Goal: Information Seeking & Learning: Learn about a topic

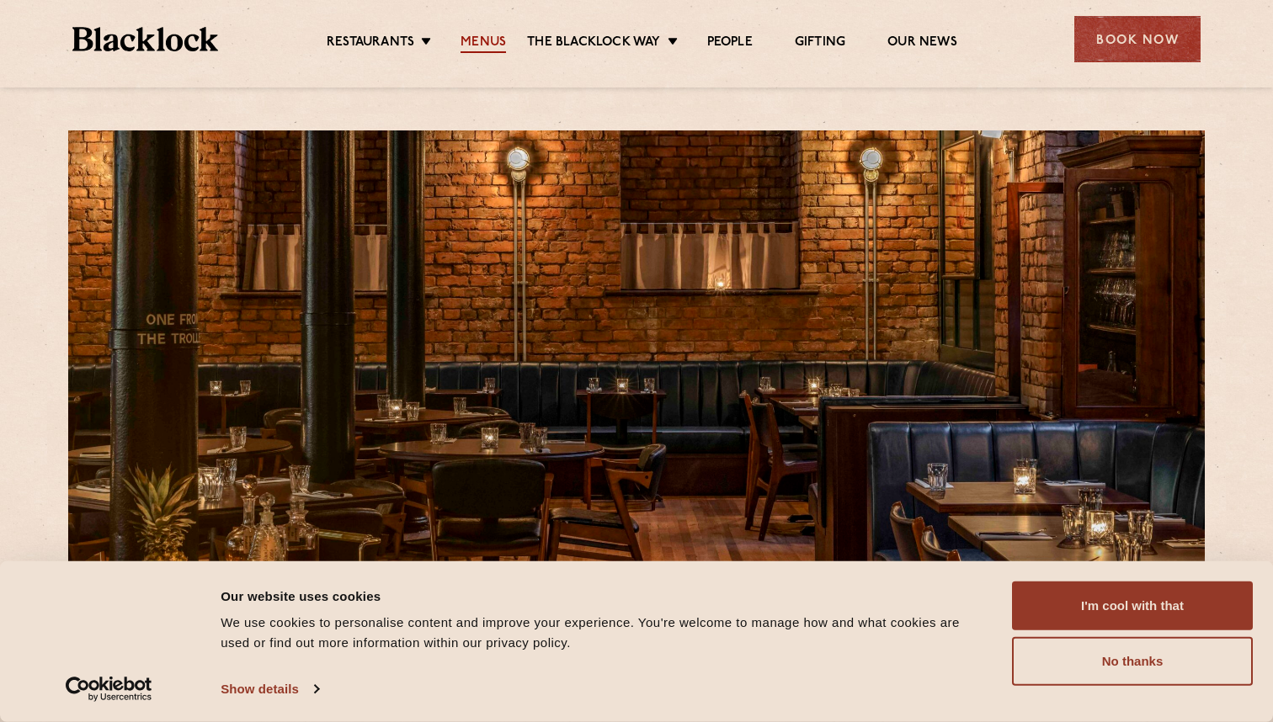
click at [481, 40] on link "Menus" at bounding box center [482, 44] width 45 height 19
click at [490, 31] on ul "Restaurants Soho City Shoreditch Covent Garden Canary Wharf Manchester Birmingh…" at bounding box center [642, 39] width 848 height 27
click at [480, 37] on link "Menus" at bounding box center [482, 44] width 45 height 19
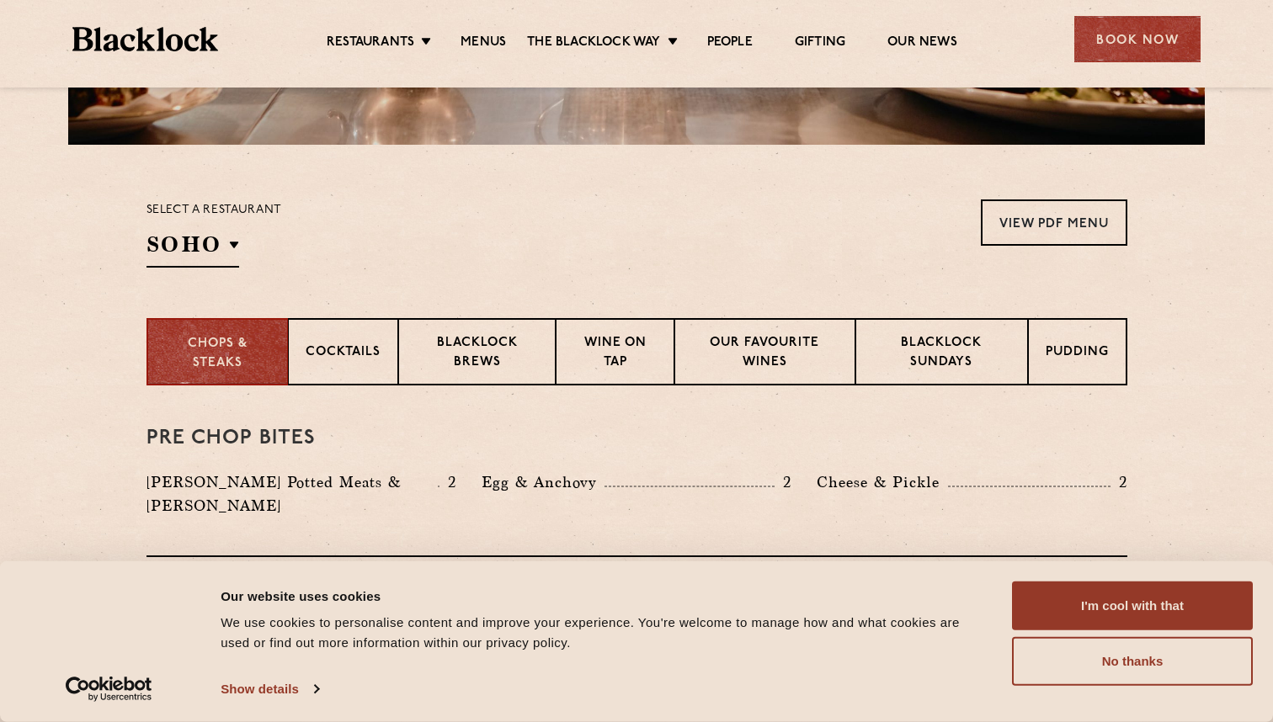
scroll to position [465, 0]
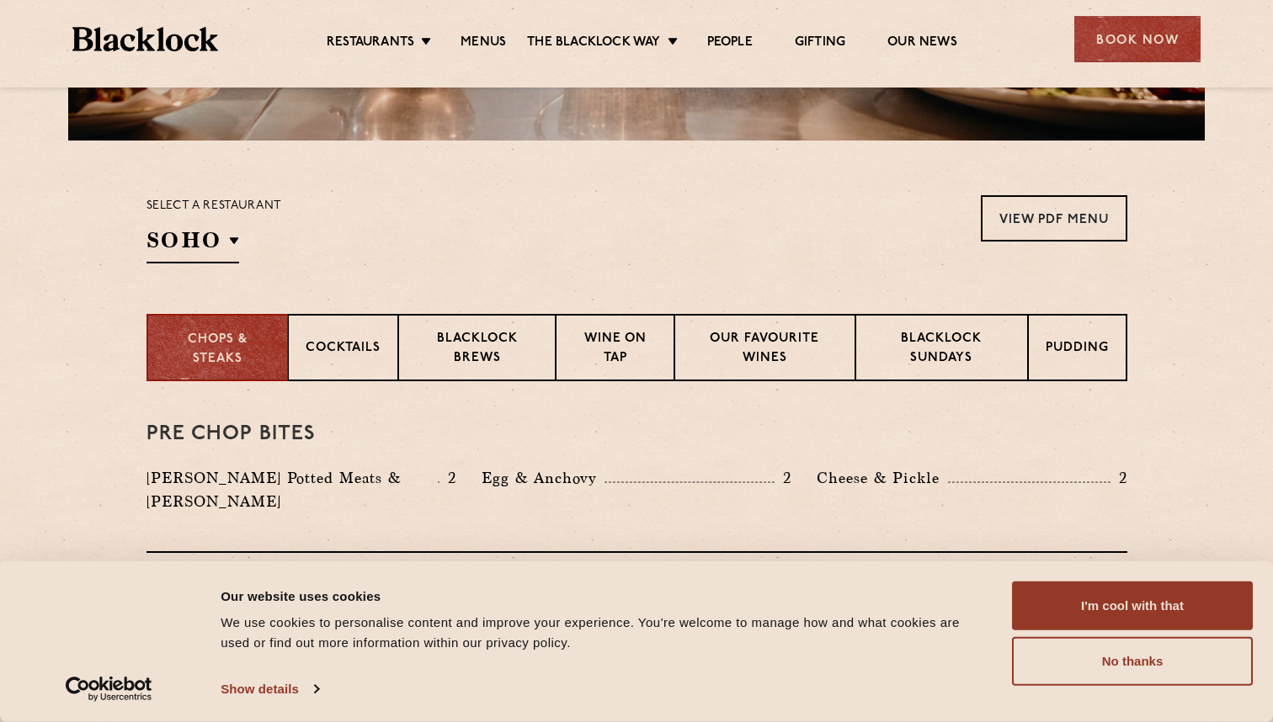
click at [240, 242] on div "Select a restaurant [GEOGRAPHIC_DATA] [GEOGRAPHIC_DATA] [GEOGRAPHIC_DATA] [GEOG…" at bounding box center [214, 229] width 136 height 68
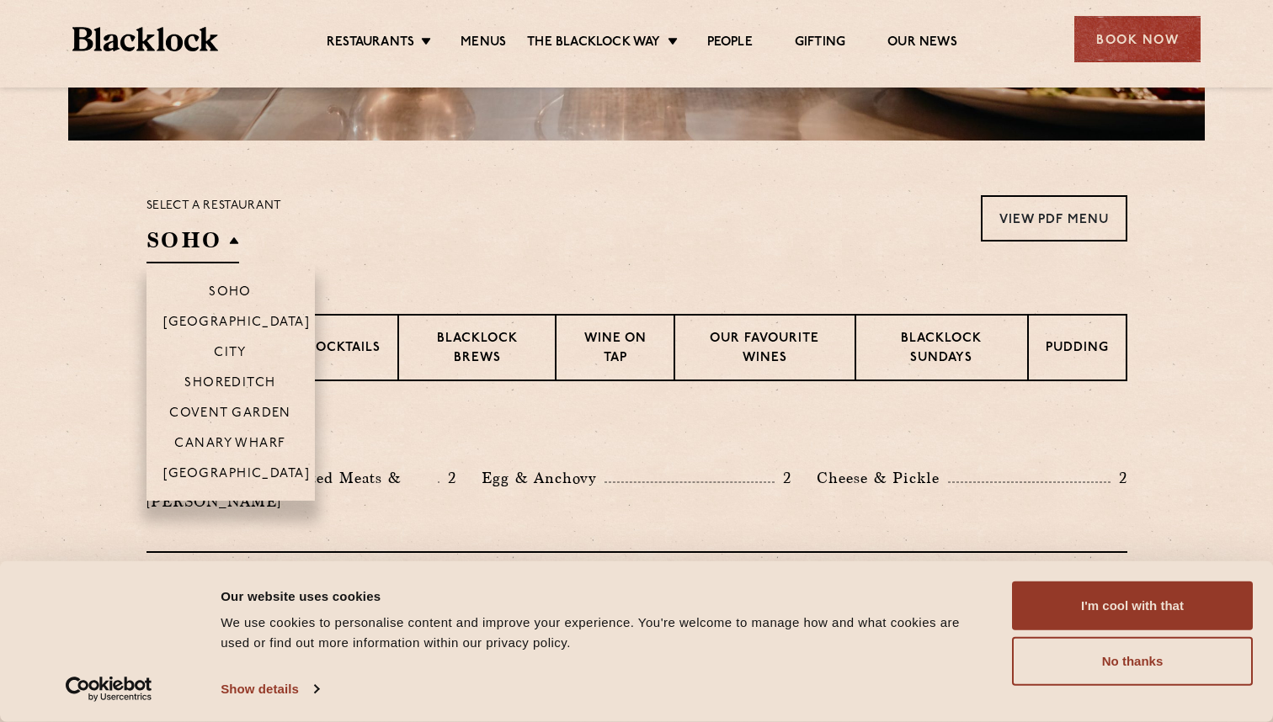
click at [232, 239] on h2 "SOHO" at bounding box center [192, 245] width 93 height 38
click at [226, 472] on p "[GEOGRAPHIC_DATA]" at bounding box center [236, 475] width 147 height 17
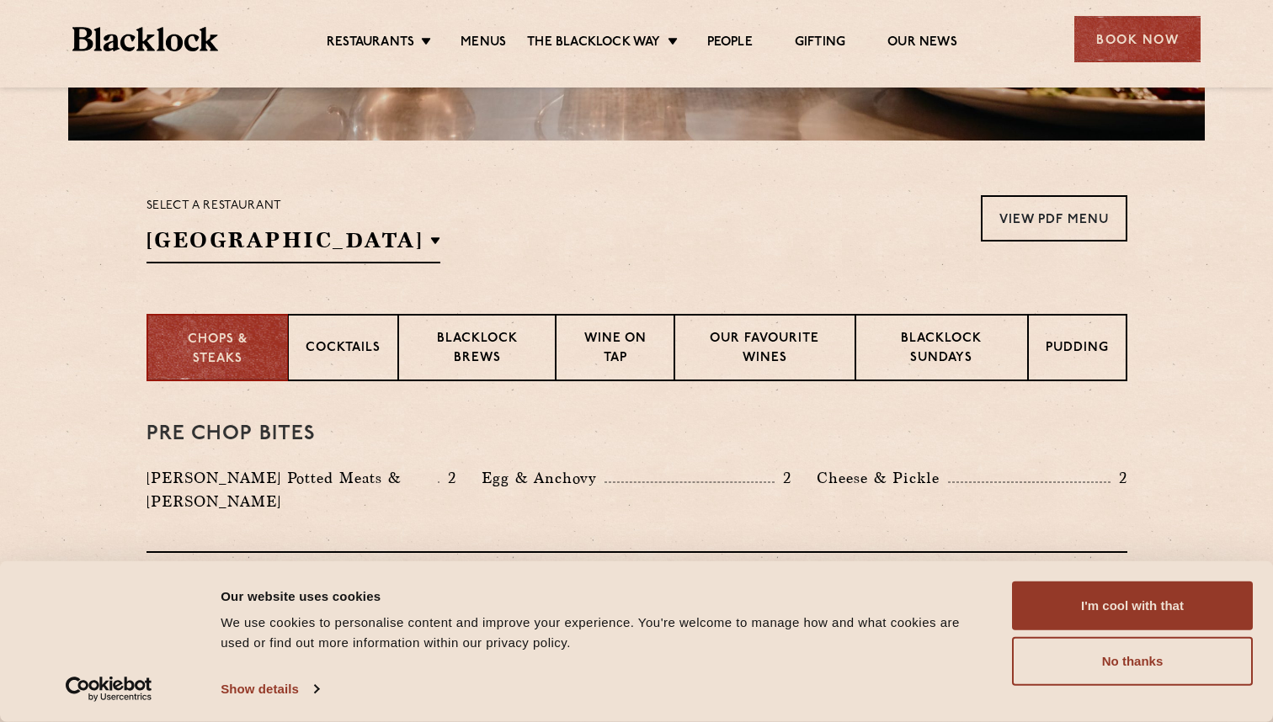
click at [481, 226] on div "Select a restaurant [GEOGRAPHIC_DATA] [GEOGRAPHIC_DATA] [GEOGRAPHIC_DATA] [GEOG…" at bounding box center [636, 229] width 981 height 68
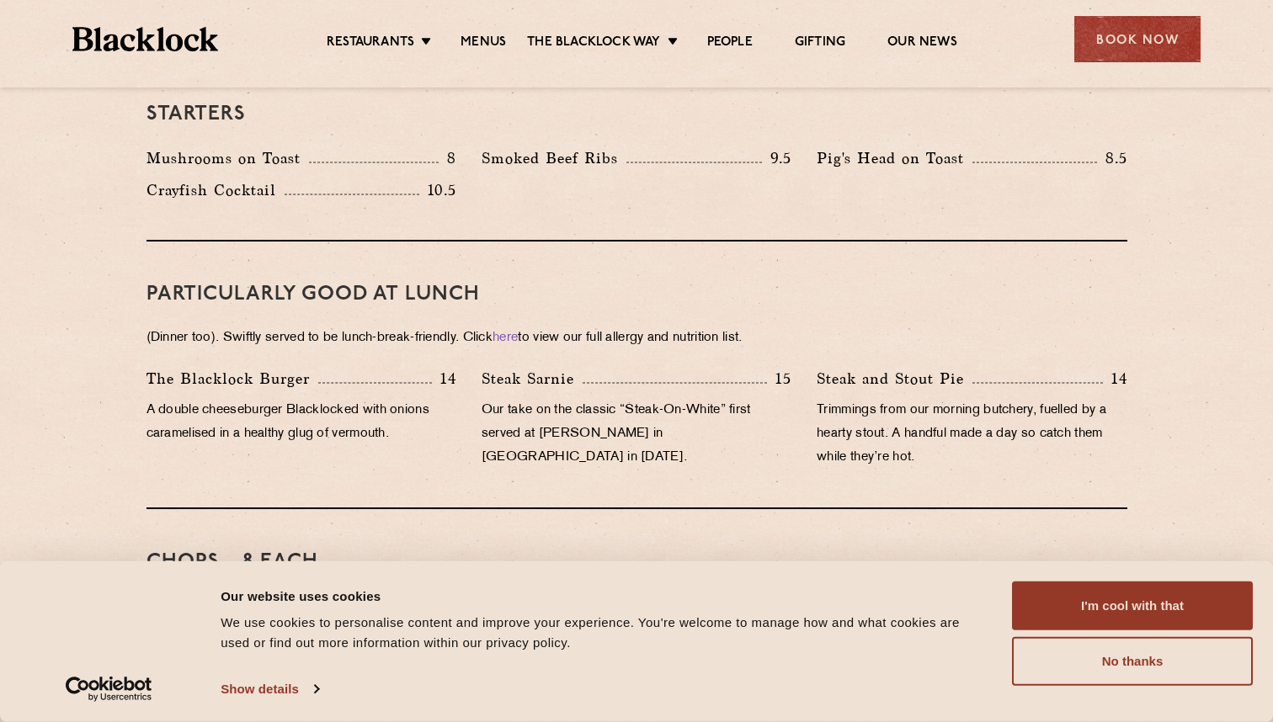
scroll to position [964, 0]
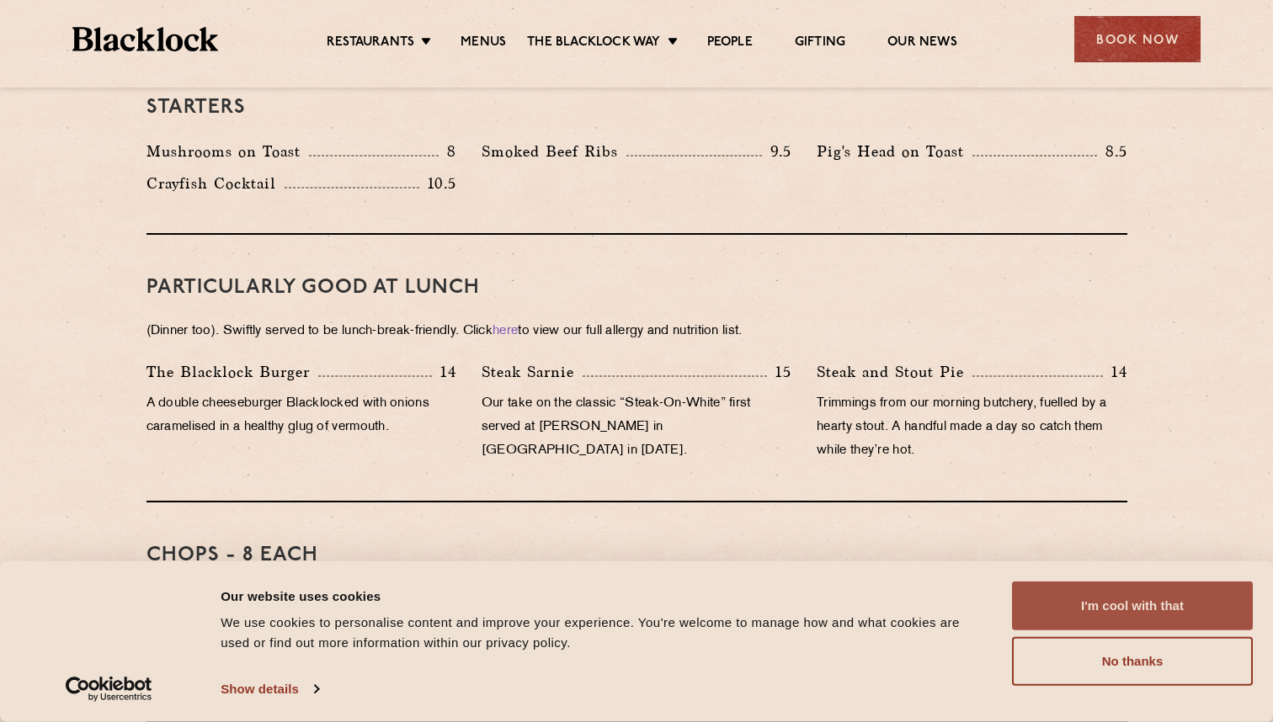
click at [1043, 589] on button "I'm cool with that" at bounding box center [1132, 606] width 241 height 49
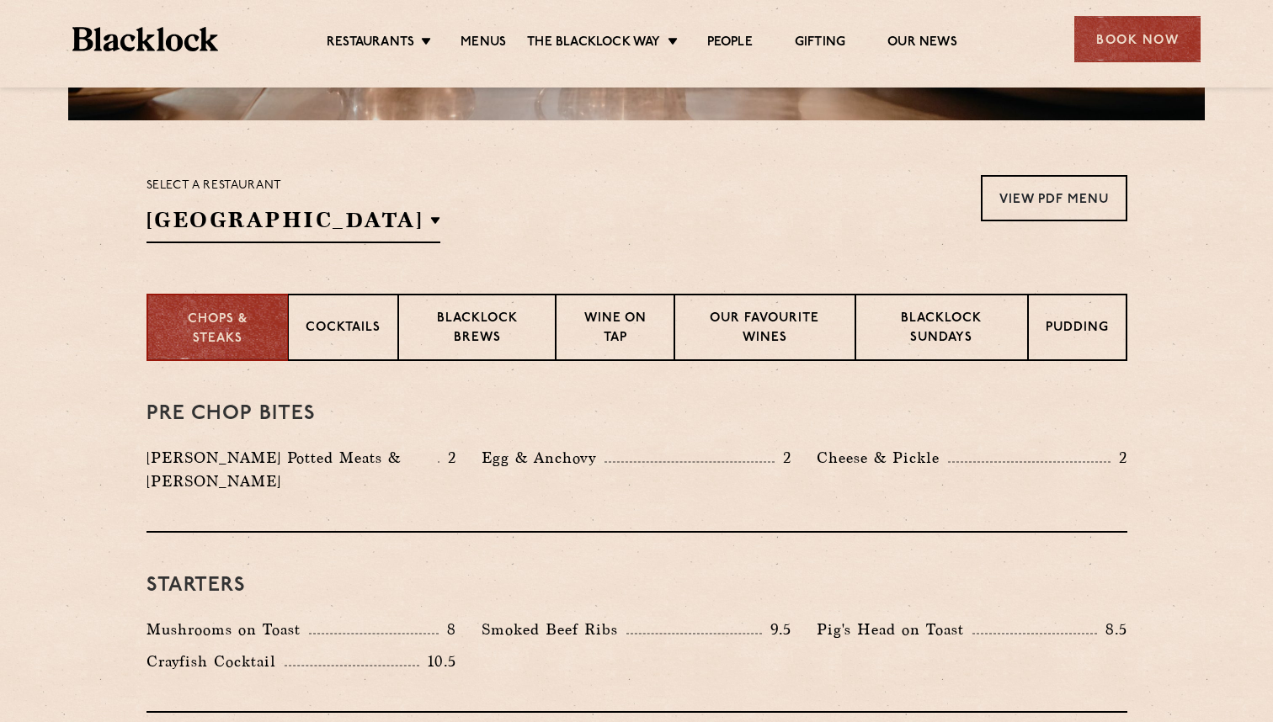
scroll to position [487, 0]
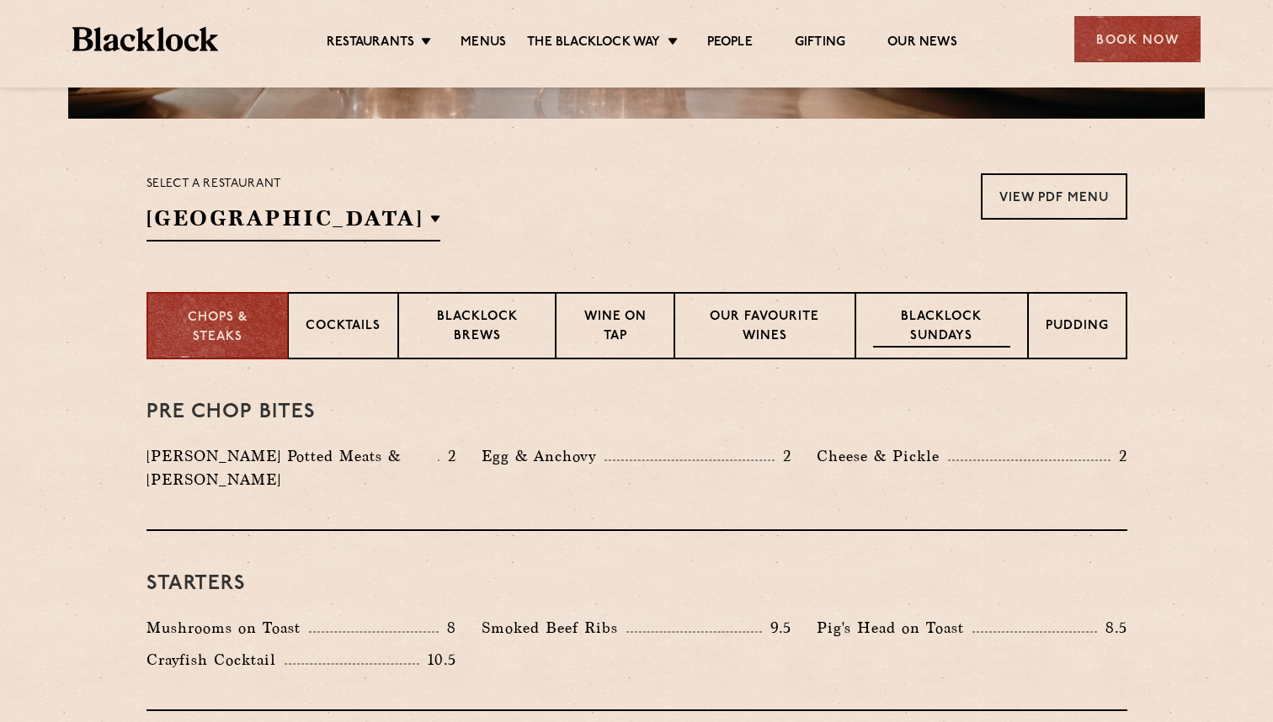
click at [940, 330] on p "Blacklock Sundays" at bounding box center [941, 328] width 136 height 40
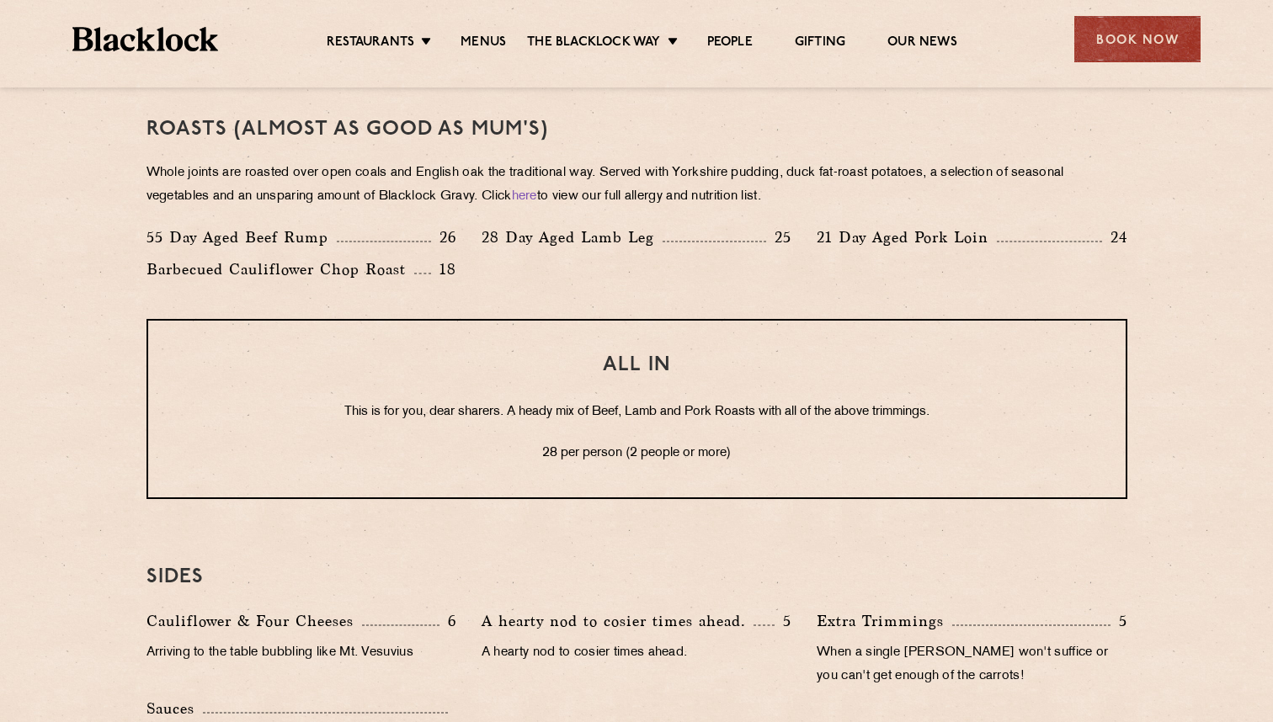
scroll to position [1283, 0]
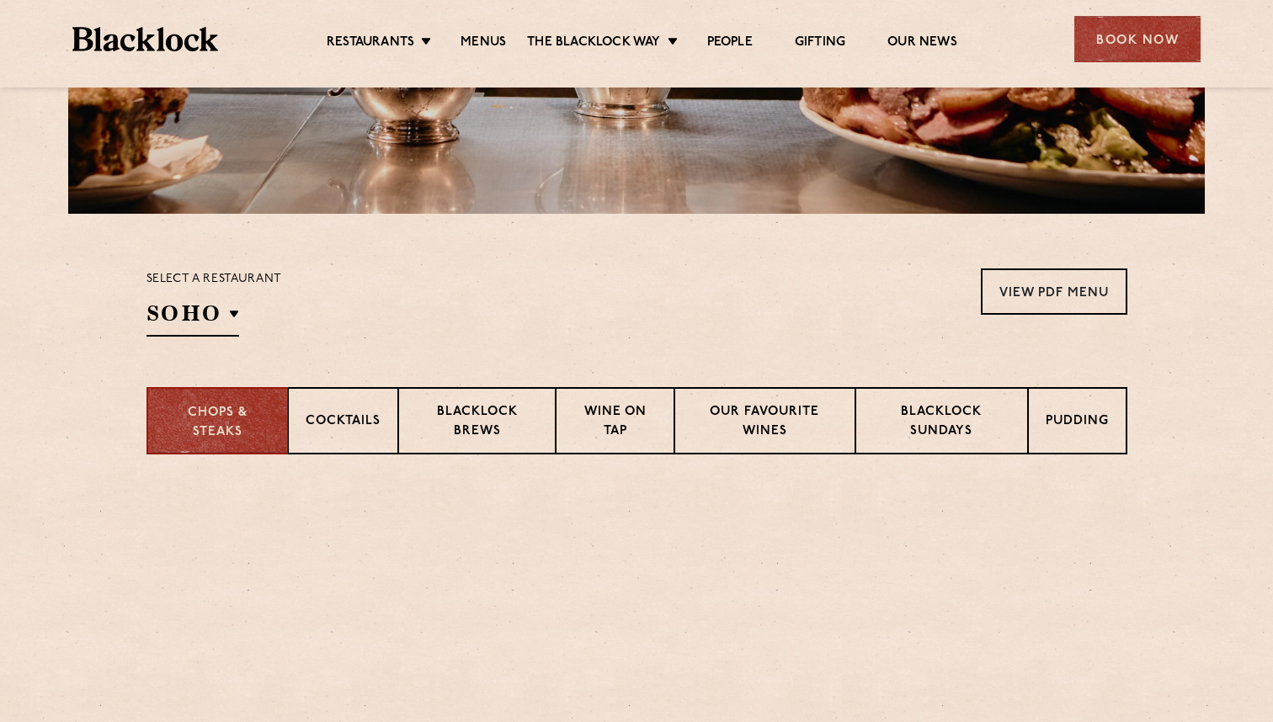
scroll to position [486, 0]
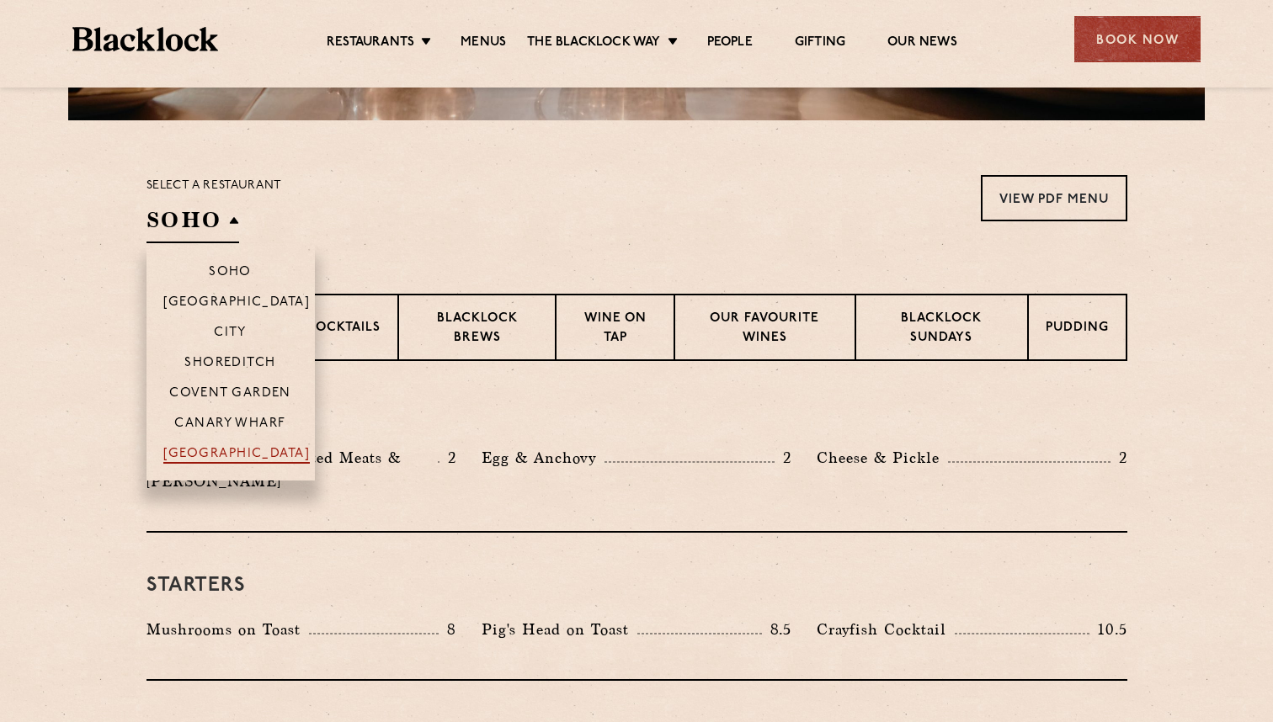
click at [229, 451] on p "[GEOGRAPHIC_DATA]" at bounding box center [236, 455] width 147 height 17
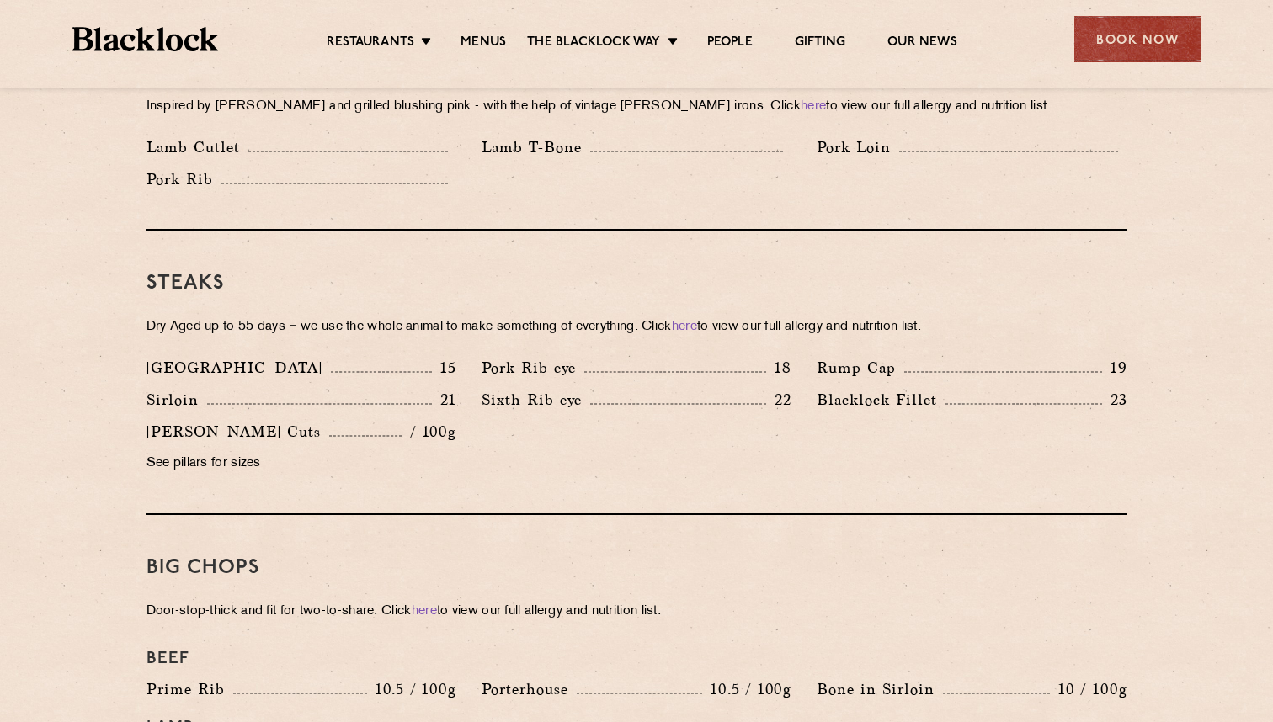
scroll to position [1457, 0]
